Goal: Information Seeking & Learning: Learn about a topic

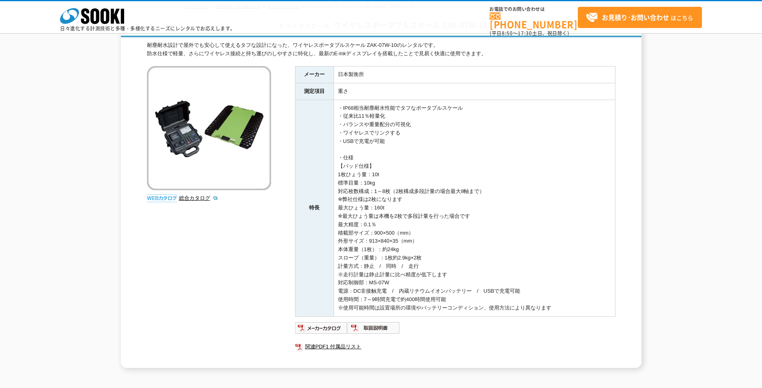
scroll to position [58, 0]
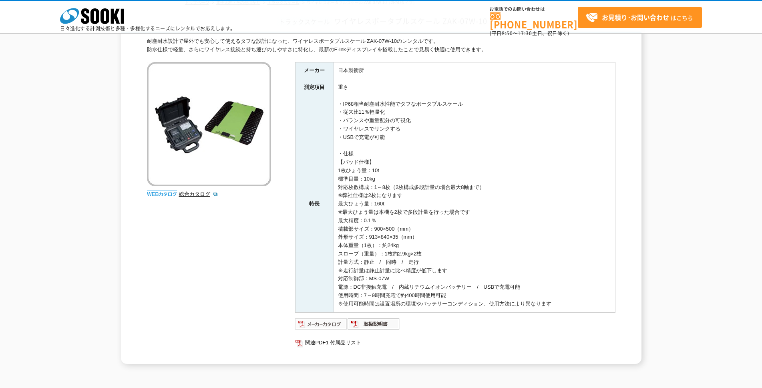
click at [309, 326] on img at bounding box center [321, 323] width 52 height 13
